Goal: Complete application form

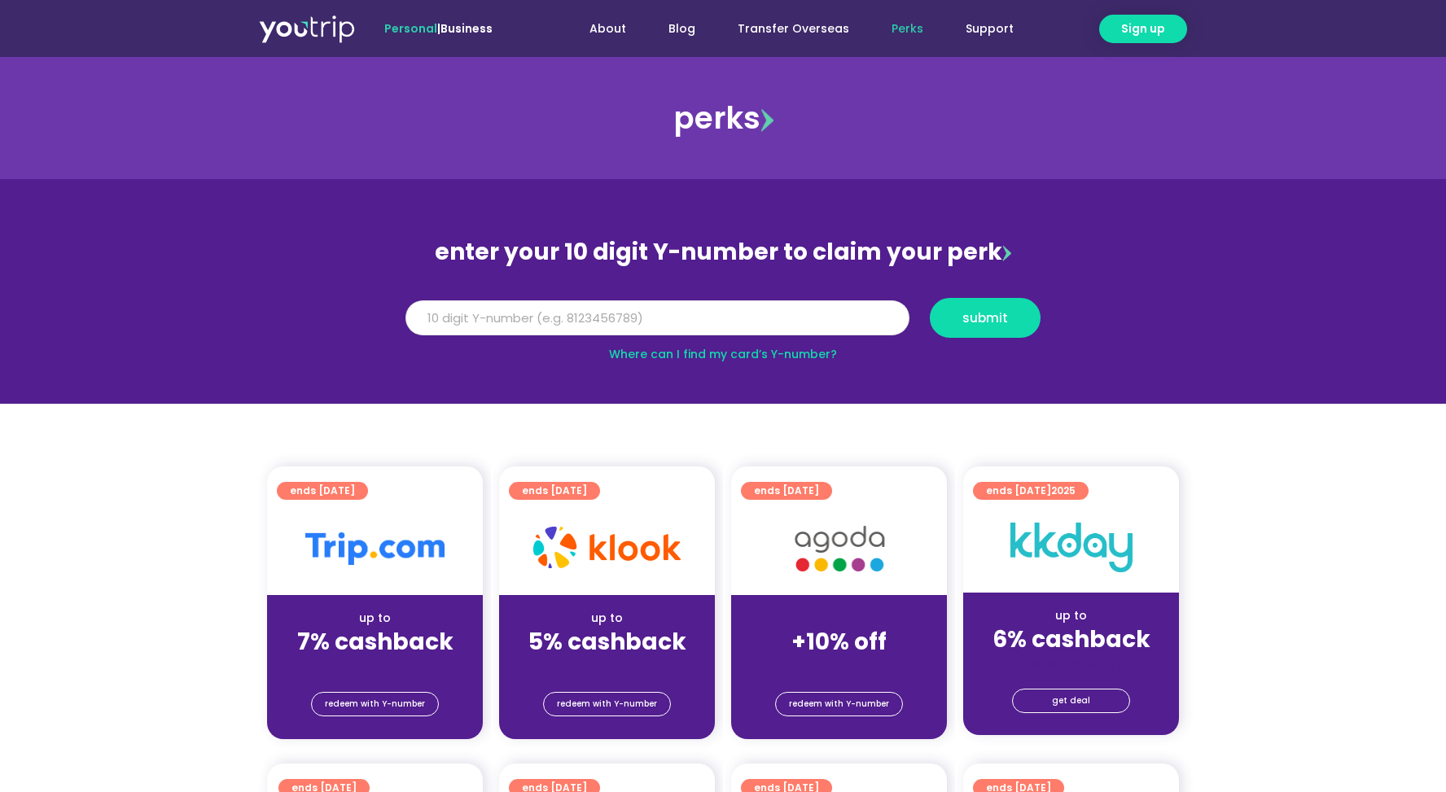
click at [684, 326] on input "Y Number" at bounding box center [657, 318] width 504 height 36
paste input "6197843557"
type input "6197843557"
click at [935, 311] on button "submit" at bounding box center [984, 318] width 111 height 40
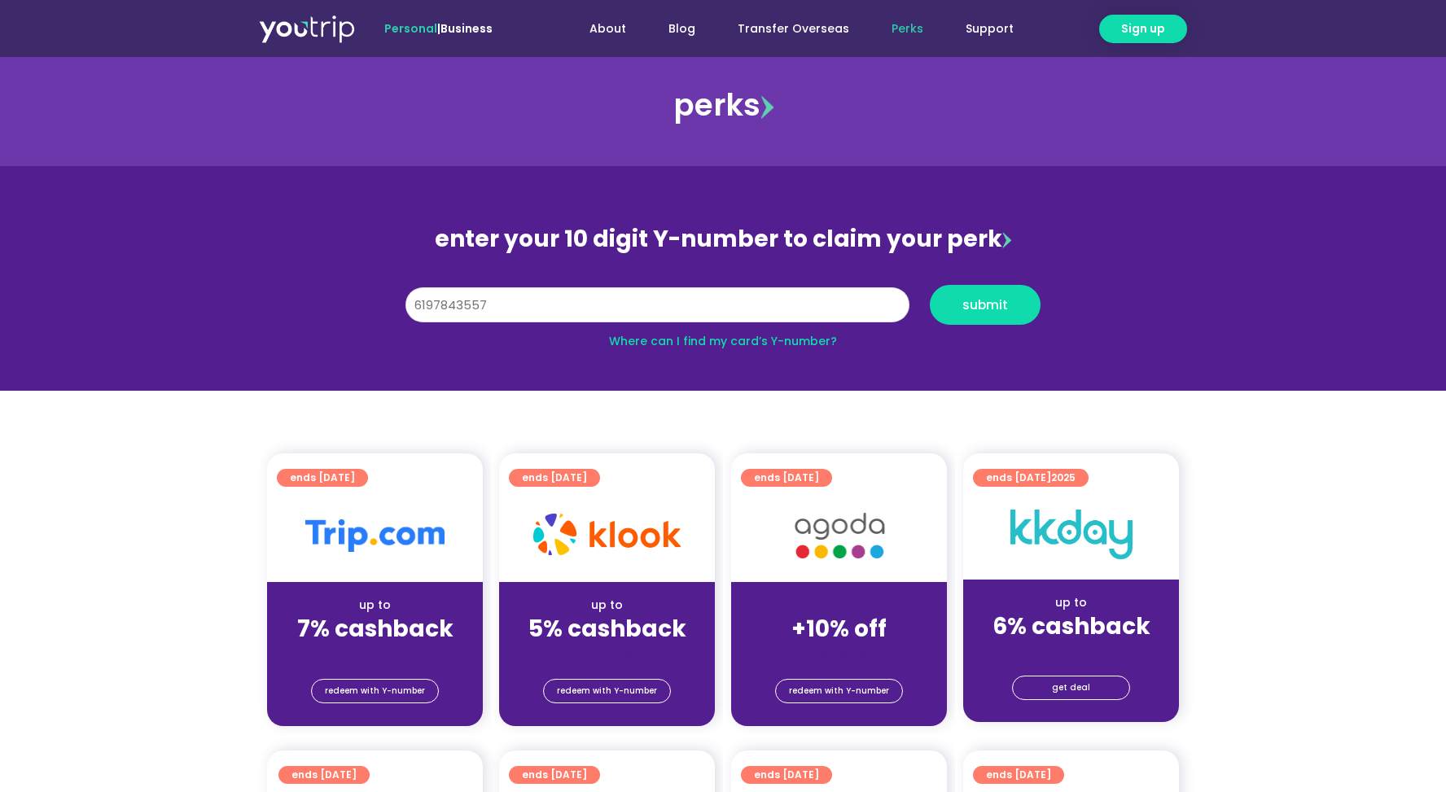
scroll to position [17, 0]
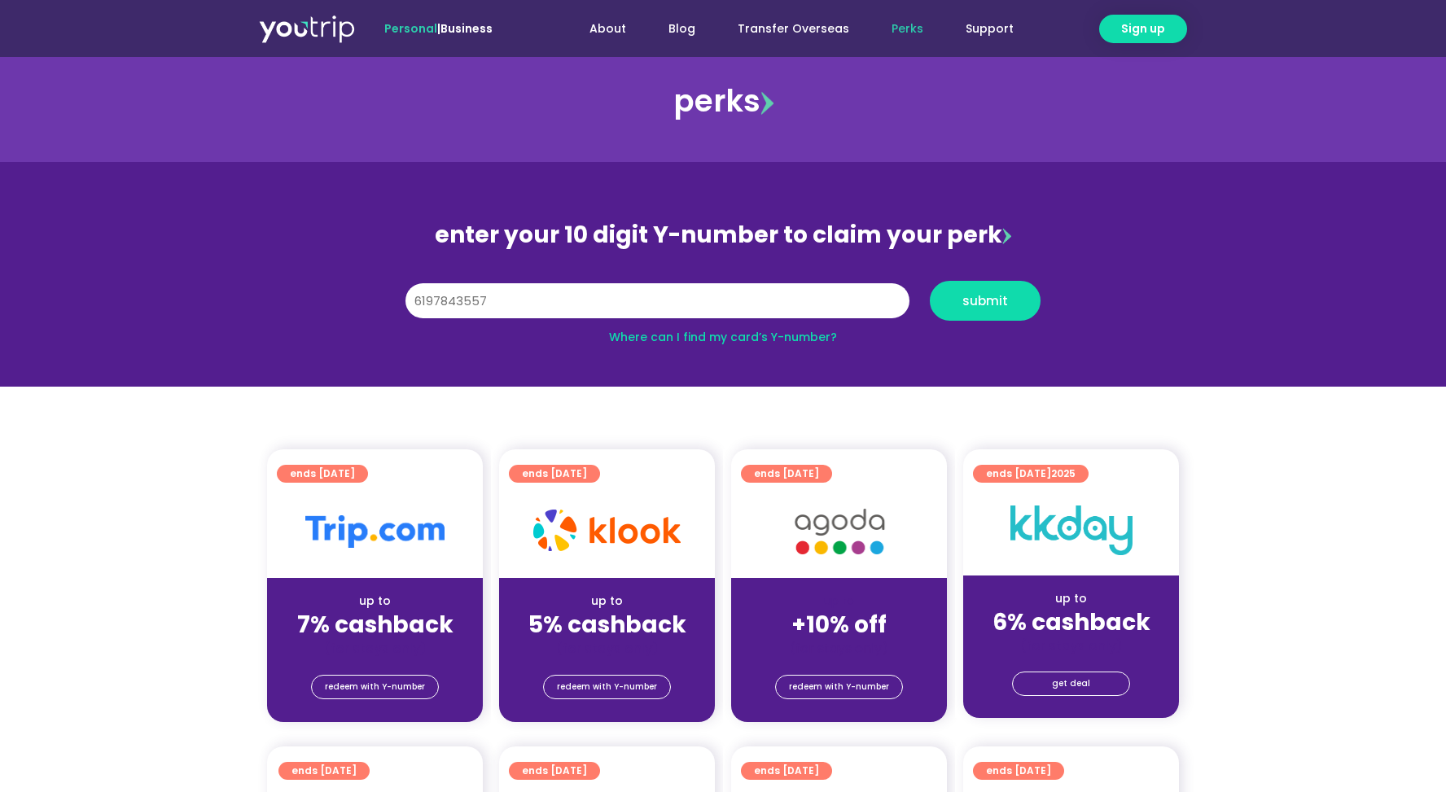
click at [270, 488] on div at bounding box center [375, 531] width 216 height 93
